Goal: Task Accomplishment & Management: Manage account settings

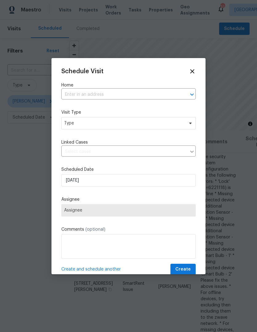
scroll to position [157, 0]
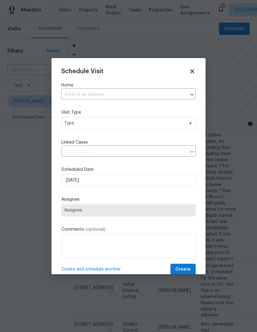
click at [164, 94] on input "text" at bounding box center [119, 95] width 117 height 10
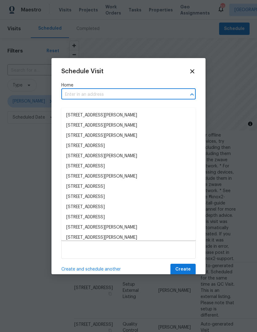
scroll to position [6, 0]
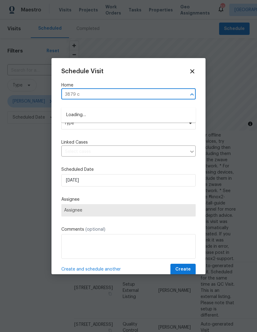
type input "3879"
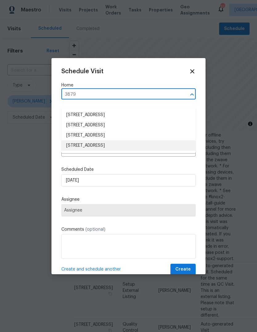
click at [127, 140] on li "[STREET_ADDRESS]" at bounding box center [128, 145] width 135 height 10
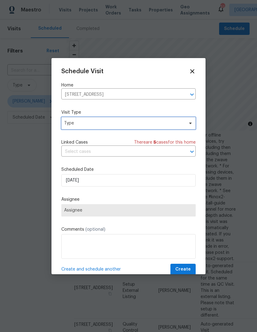
click at [158, 126] on span "Type" at bounding box center [124, 123] width 120 height 6
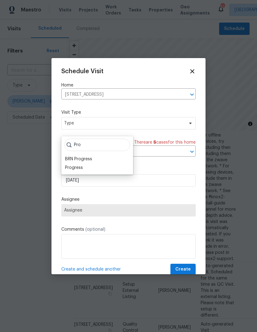
type input "Pro"
click at [74, 165] on div "Progress" at bounding box center [74, 168] width 18 height 6
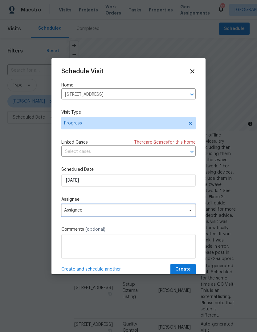
click at [79, 213] on span "Assignee" at bounding box center [124, 210] width 121 height 5
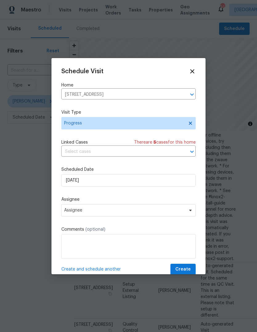
scroll to position [6, 0]
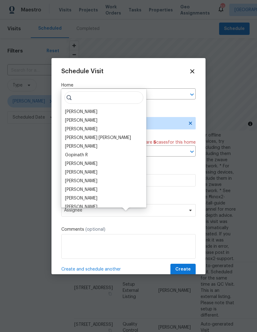
click at [85, 109] on div "[PERSON_NAME]" at bounding box center [81, 112] width 32 height 6
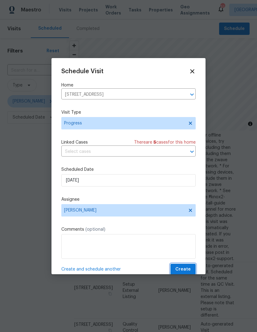
click at [192, 267] on button "Create" at bounding box center [183, 269] width 25 height 11
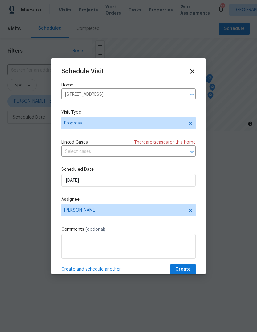
scroll to position [0, 0]
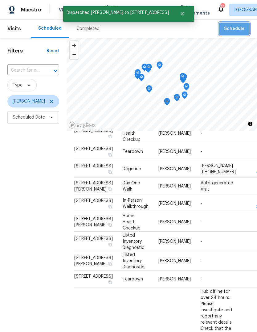
click at [236, 28] on span "Schedule" at bounding box center [234, 29] width 21 height 8
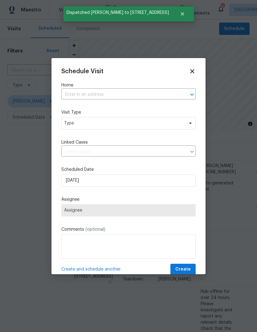
click at [159, 94] on input "text" at bounding box center [119, 95] width 117 height 10
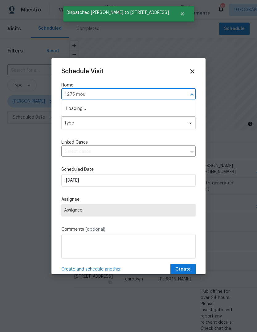
type input "1275 moun"
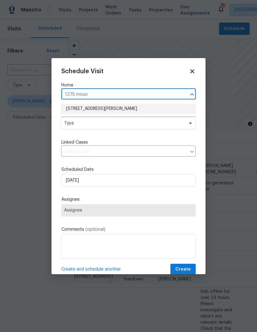
click at [120, 111] on li "[STREET_ADDRESS][PERSON_NAME]" at bounding box center [128, 109] width 135 height 10
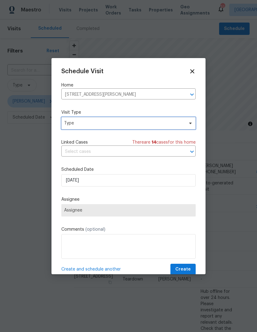
click at [138, 123] on span "Type" at bounding box center [124, 123] width 120 height 6
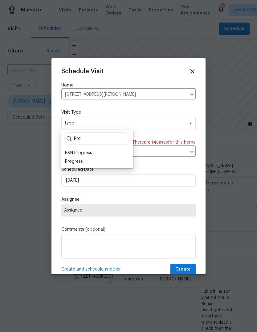
type input "Pro"
click at [80, 159] on div "Progress" at bounding box center [74, 161] width 18 height 6
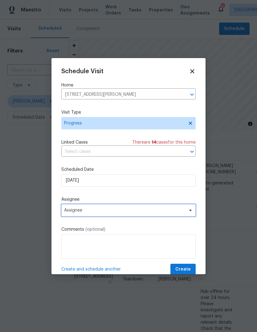
click at [123, 205] on span "Assignee" at bounding box center [128, 210] width 135 height 12
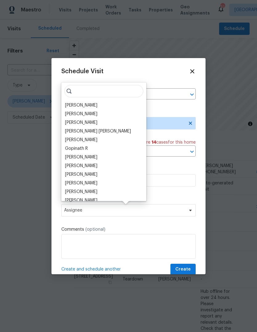
click at [86, 105] on div "[PERSON_NAME]" at bounding box center [81, 105] width 32 height 6
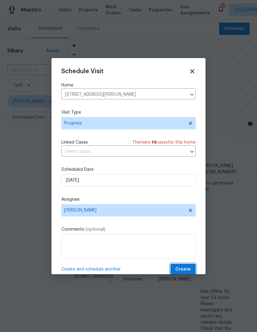
click at [192, 267] on button "Create" at bounding box center [183, 269] width 25 height 11
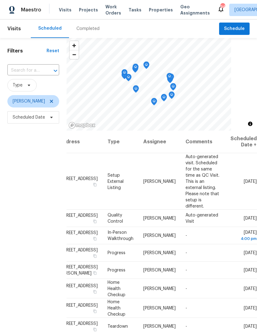
scroll to position [0, 50]
click at [0, 0] on icon at bounding box center [0, 0] width 0 height 0
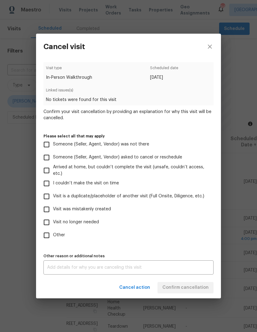
click at [49, 160] on input "Someone (Seller, Agent, Vendor) asked to cancel or reschedule" at bounding box center [46, 157] width 13 height 13
checkbox input "true"
click at [51, 147] on input "Someone (Seller, Agent, Vendor) was not there" at bounding box center [46, 144] width 13 height 13
checkbox input "true"
click at [46, 156] on input "Someone (Seller, Agent, Vendor) asked to cancel or reschedule" at bounding box center [46, 157] width 13 height 13
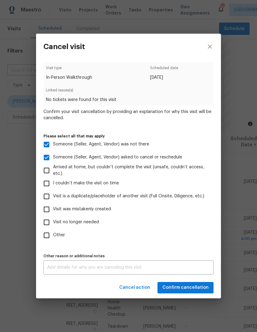
checkbox input "false"
click at [197, 286] on span "Confirm cancellation" at bounding box center [186, 288] width 46 height 8
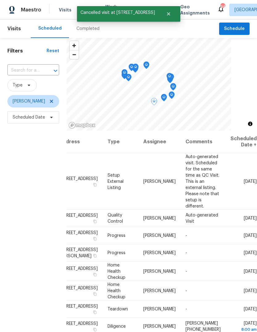
click at [0, 0] on icon at bounding box center [0, 0] width 0 height 0
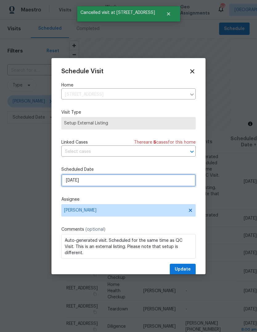
click at [183, 182] on input "[DATE]" at bounding box center [128, 180] width 135 height 12
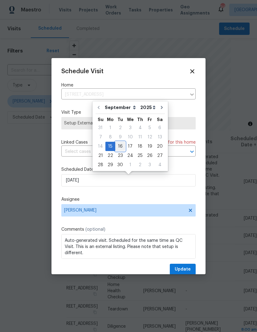
click at [123, 146] on div "16" at bounding box center [120, 146] width 10 height 9
type input "[DATE]"
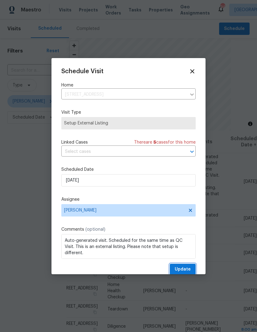
click at [191, 269] on button "Update" at bounding box center [183, 269] width 26 height 11
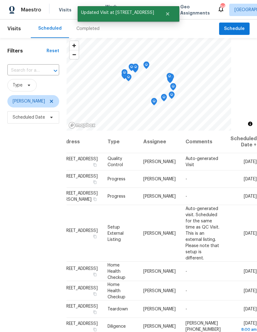
click at [0, 0] on icon at bounding box center [0, 0] width 0 height 0
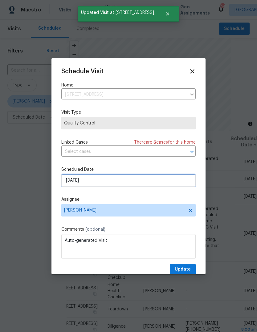
click at [174, 182] on input "[DATE]" at bounding box center [128, 180] width 135 height 12
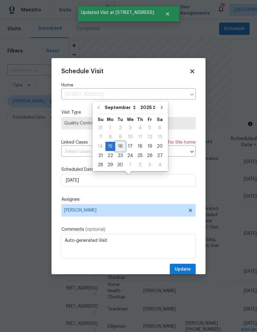
click at [121, 146] on div "16" at bounding box center [120, 146] width 10 height 9
type input "[DATE]"
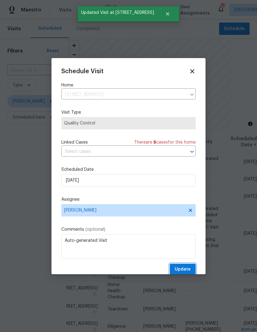
click at [190, 267] on span "Update" at bounding box center [183, 269] width 16 height 8
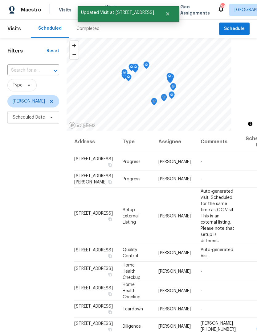
scroll to position [0, 0]
click at [236, 28] on span "Schedule" at bounding box center [234, 29] width 21 height 8
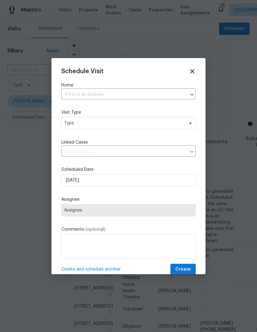
click at [158, 90] on input "text" at bounding box center [119, 95] width 117 height 10
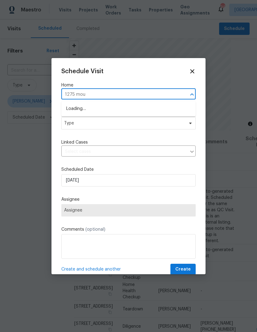
type input "1275 moun"
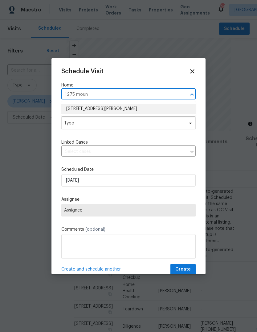
click at [126, 107] on li "[STREET_ADDRESS][PERSON_NAME]" at bounding box center [128, 109] width 135 height 10
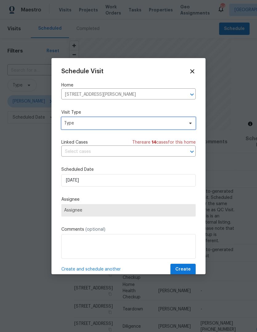
click at [146, 123] on span "Type" at bounding box center [124, 123] width 120 height 6
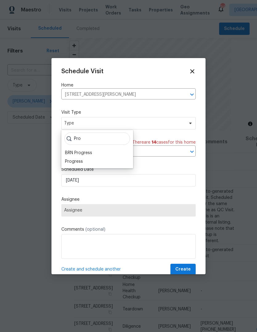
type input "Pro"
click at [72, 160] on div "Progress" at bounding box center [74, 161] width 18 height 6
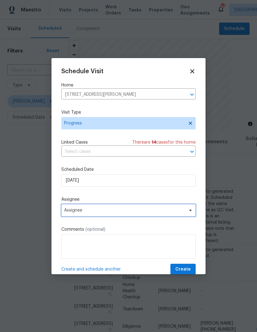
click at [168, 215] on span "Assignee" at bounding box center [128, 210] width 135 height 12
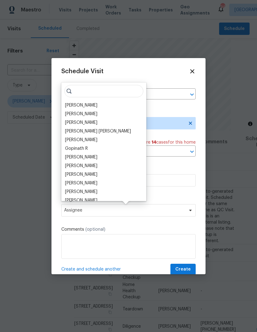
click at [83, 103] on div "[PERSON_NAME]" at bounding box center [81, 105] width 32 height 6
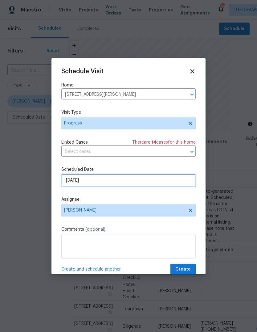
click at [177, 184] on input "[DATE]" at bounding box center [128, 180] width 135 height 12
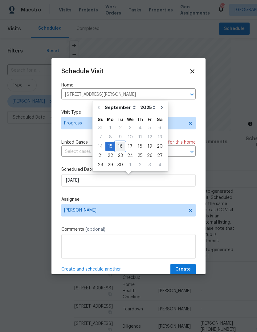
click at [123, 143] on div "16" at bounding box center [120, 146] width 10 height 9
type input "[DATE]"
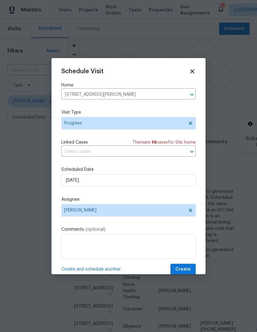
click at [195, 266] on button "Create" at bounding box center [183, 269] width 25 height 11
